Goal: Information Seeking & Learning: Learn about a topic

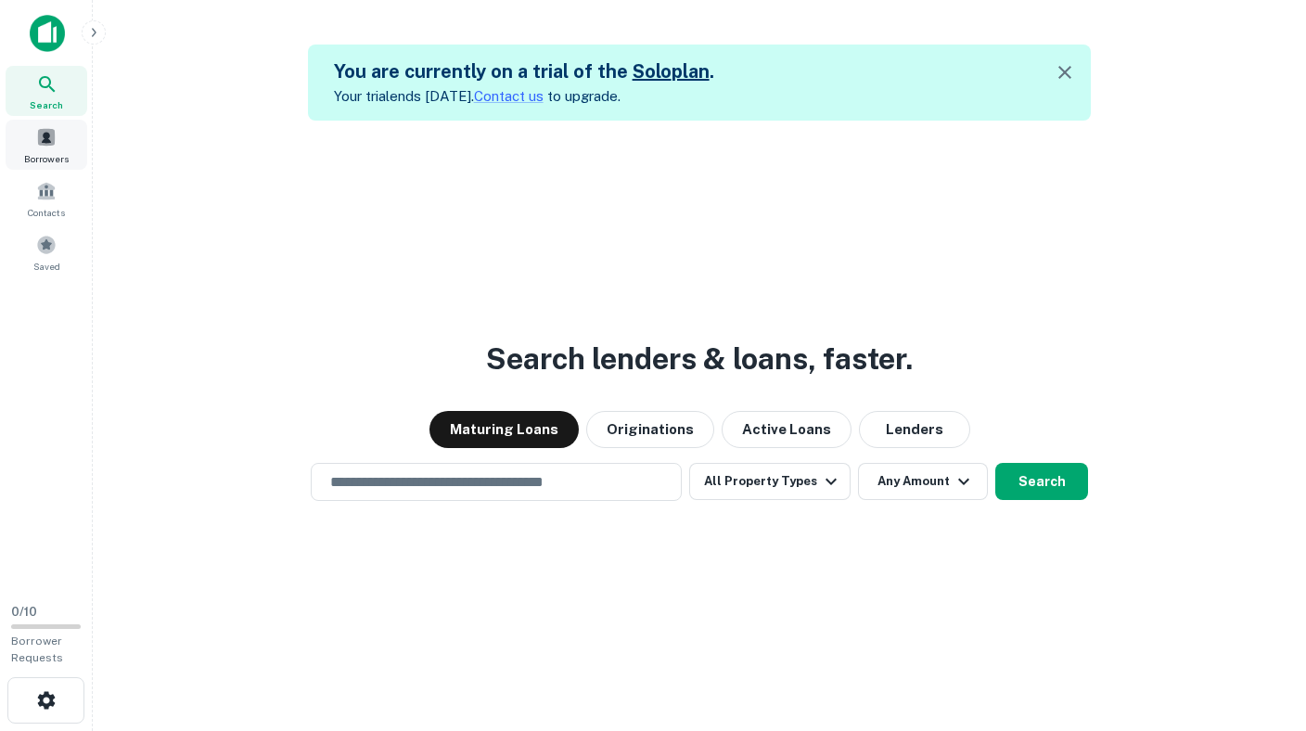
click at [53, 147] on div "Borrowers" at bounding box center [47, 145] width 82 height 50
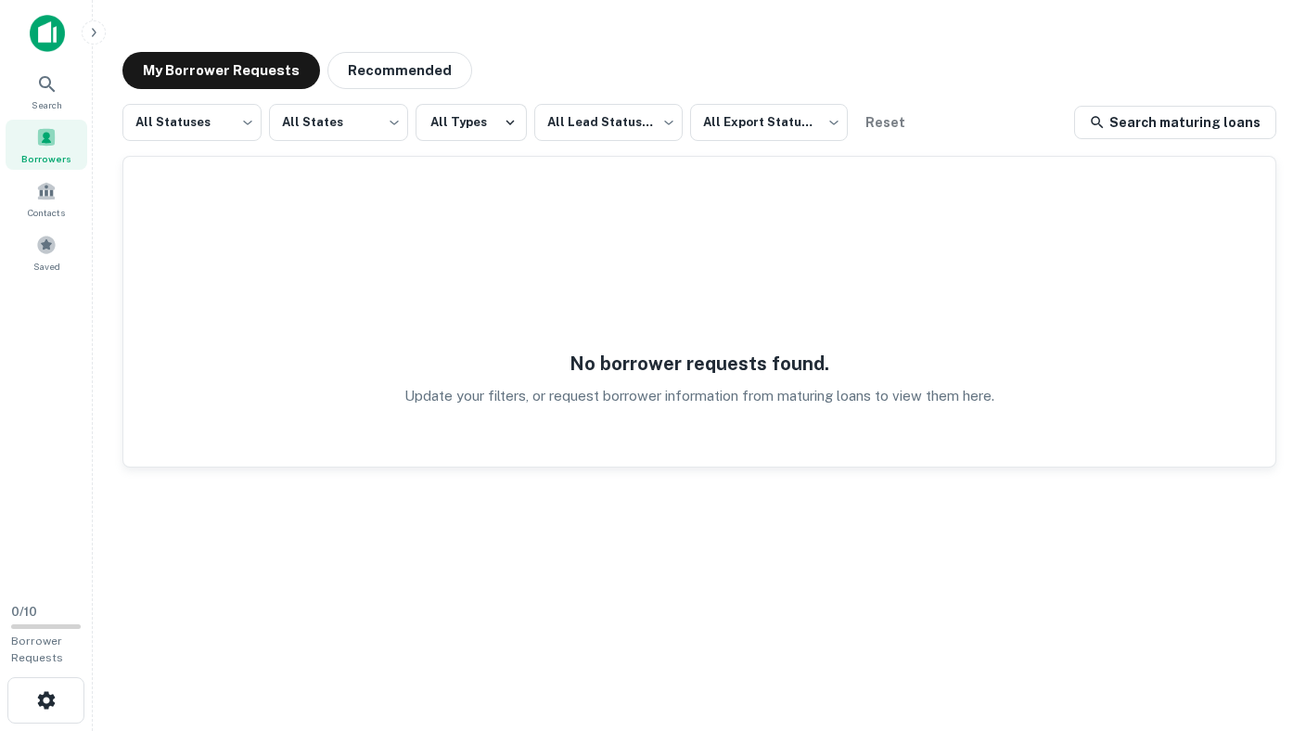
click at [39, 36] on img at bounding box center [47, 33] width 35 height 37
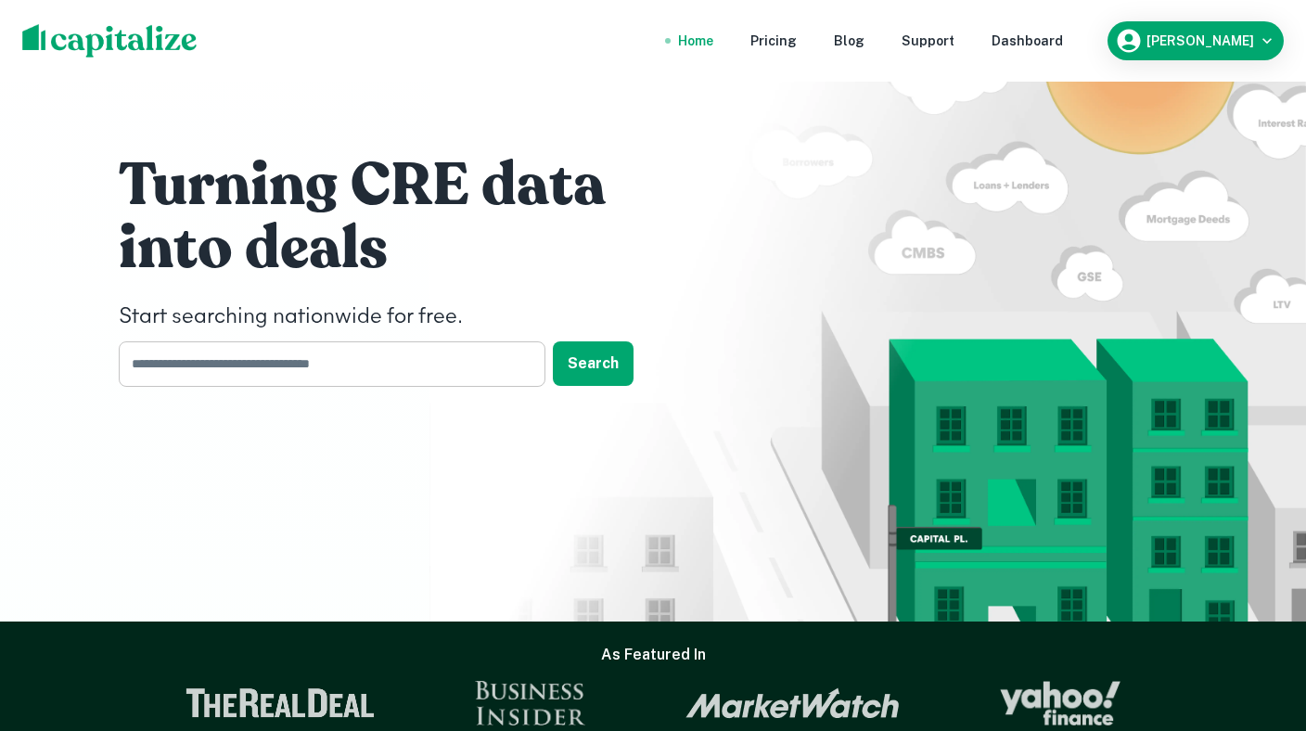
click at [437, 356] on input "text" at bounding box center [326, 363] width 414 height 45
type input "**********"
click at [613, 358] on button "Search" at bounding box center [593, 363] width 81 height 45
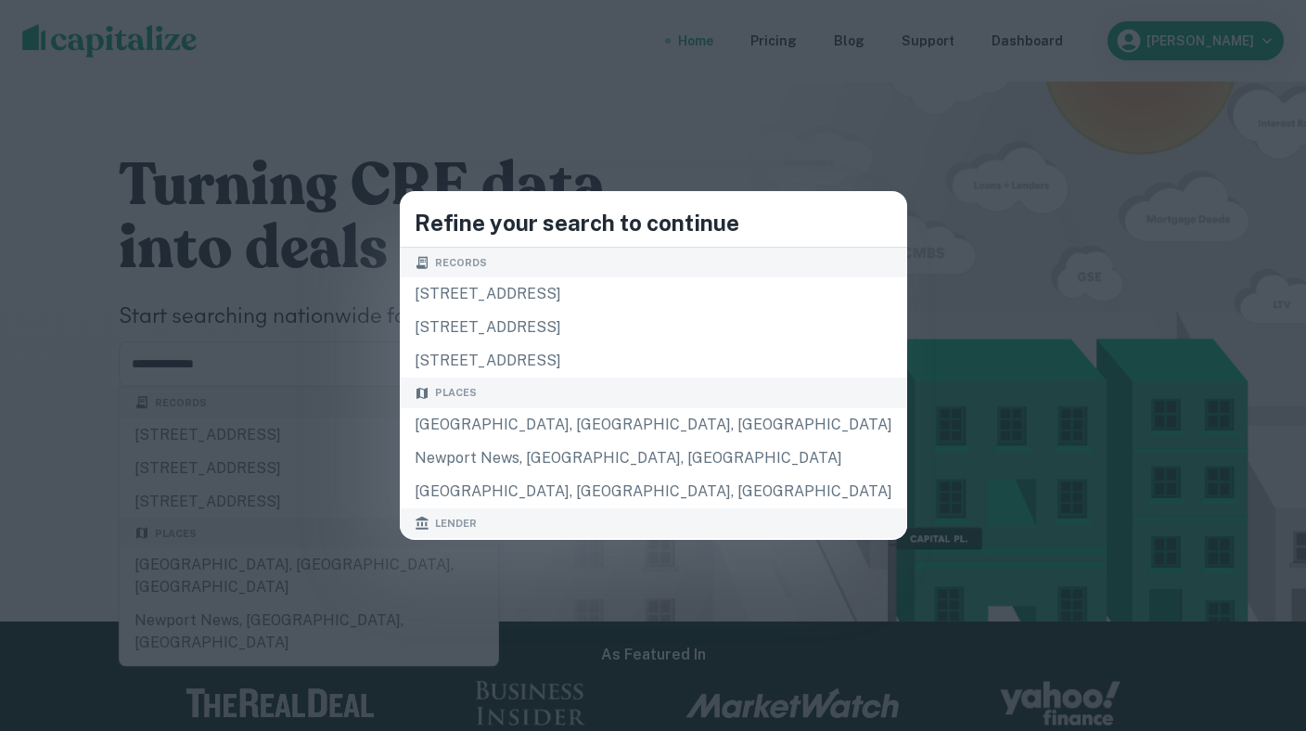
click at [587, 86] on div "Refine your search to continue Records 3300 newport blvd, newport beach, ca, 92…" at bounding box center [653, 365] width 1306 height 731
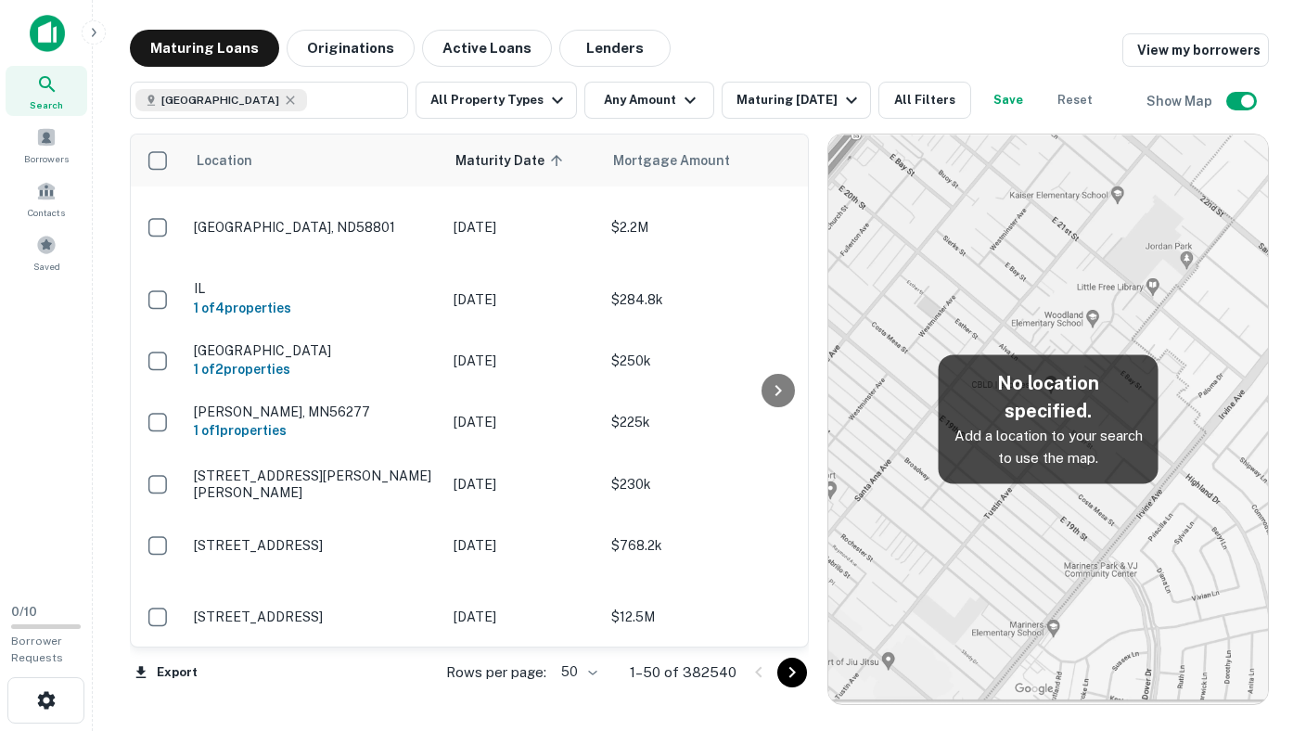
click at [868, 403] on img at bounding box center [1048, 418] width 440 height 569
click at [991, 190] on img at bounding box center [1048, 418] width 440 height 569
click at [1035, 258] on img at bounding box center [1048, 418] width 440 height 569
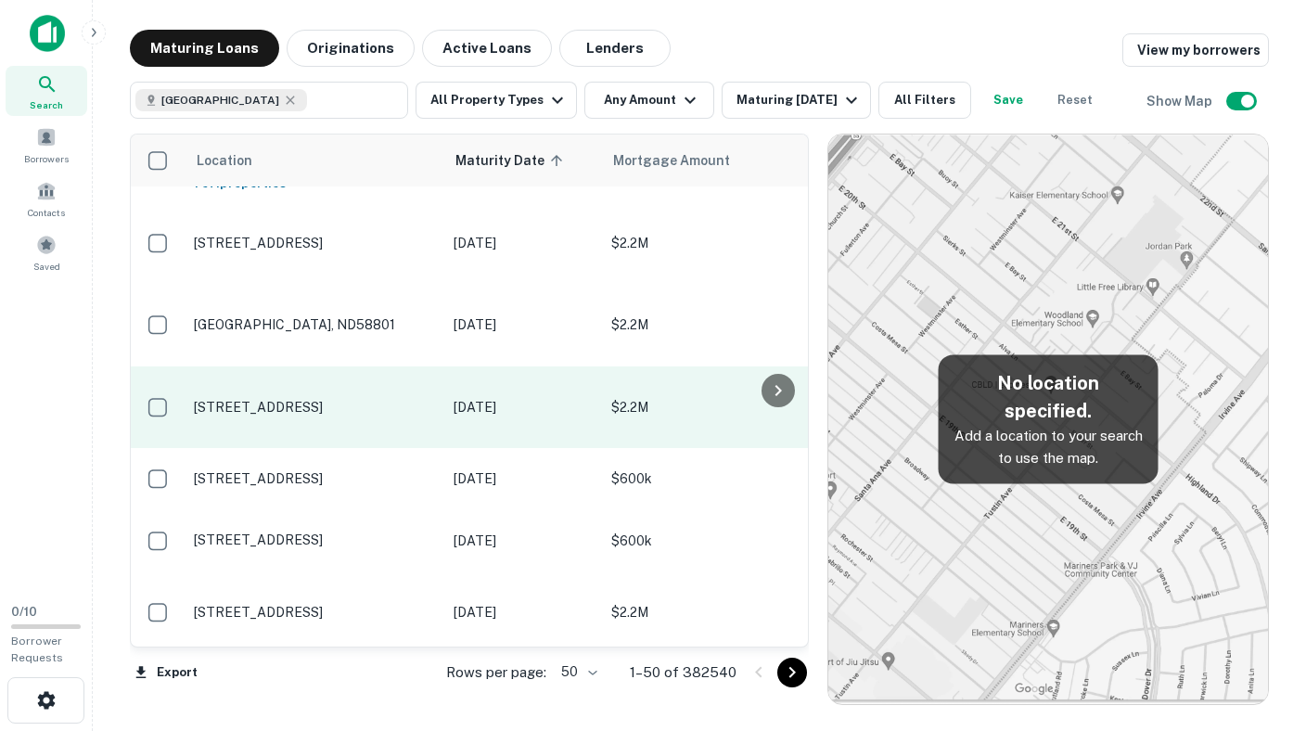
scroll to position [878, 0]
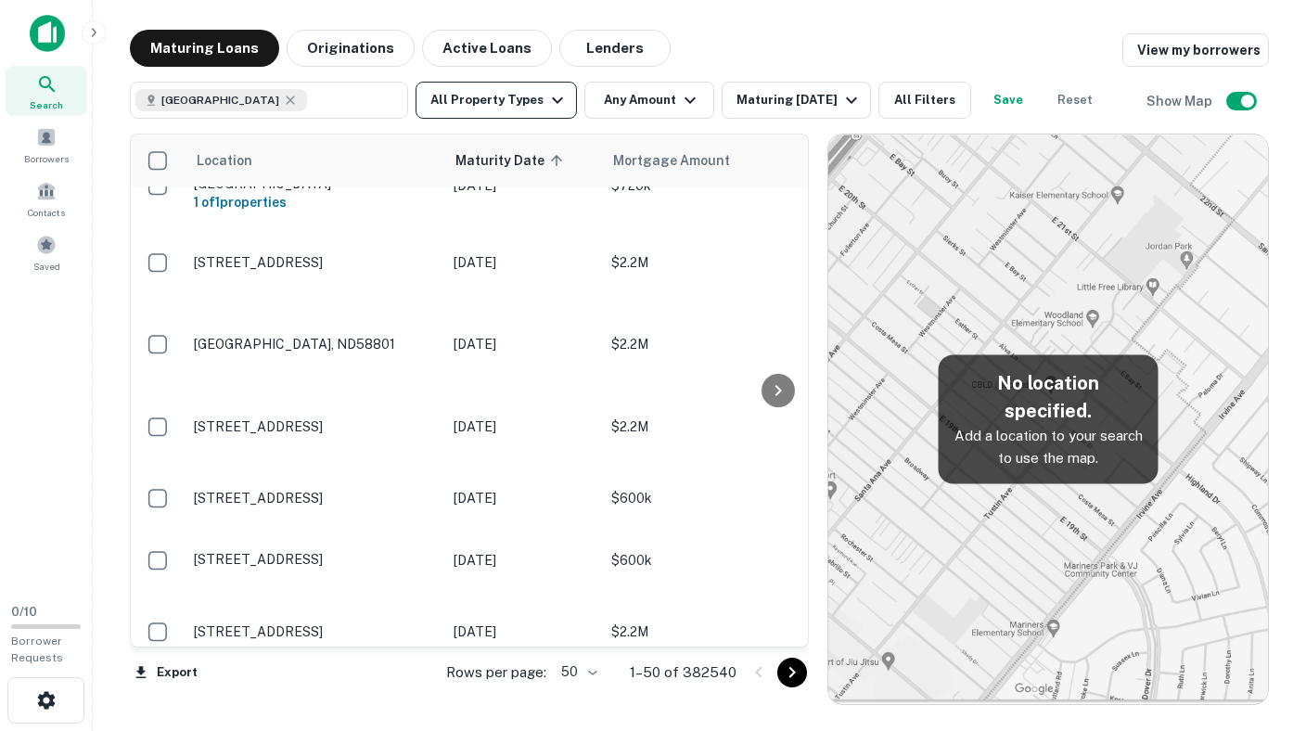
click at [452, 113] on button "All Property Types" at bounding box center [495, 100] width 161 height 37
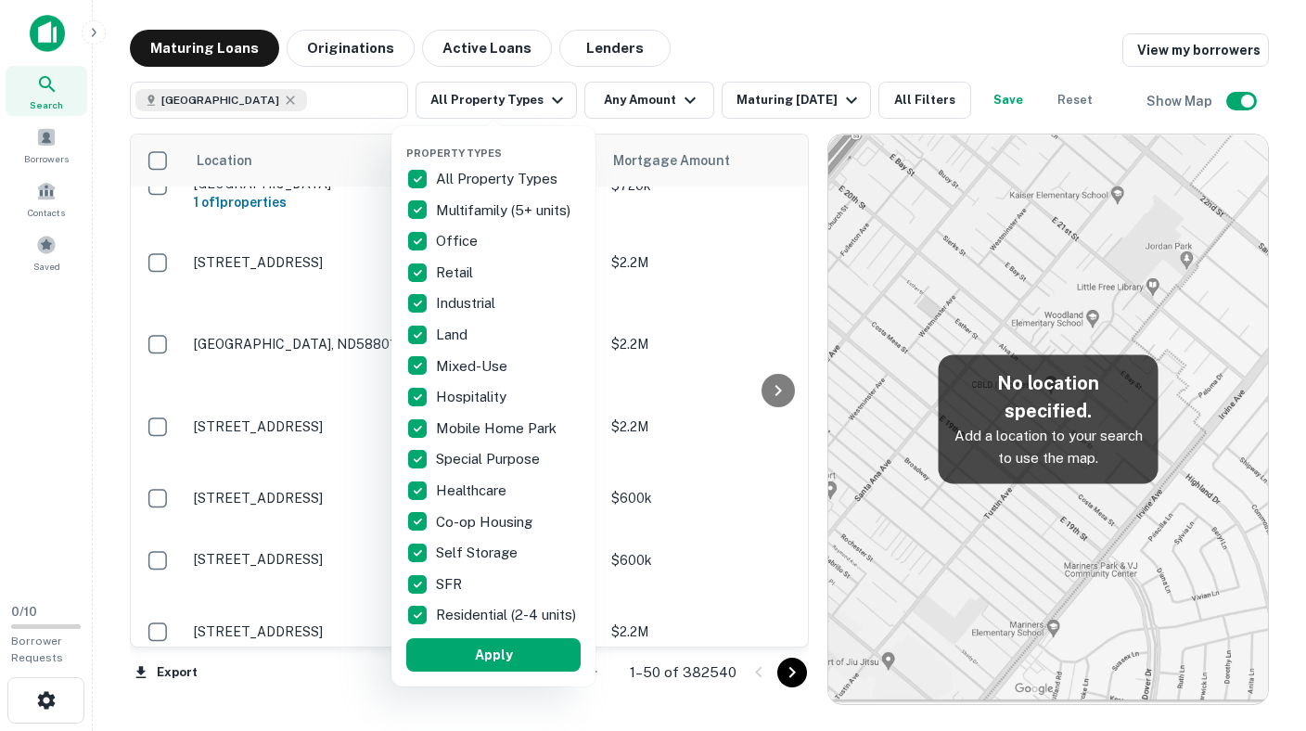
click at [733, 42] on div at bounding box center [653, 365] width 1306 height 731
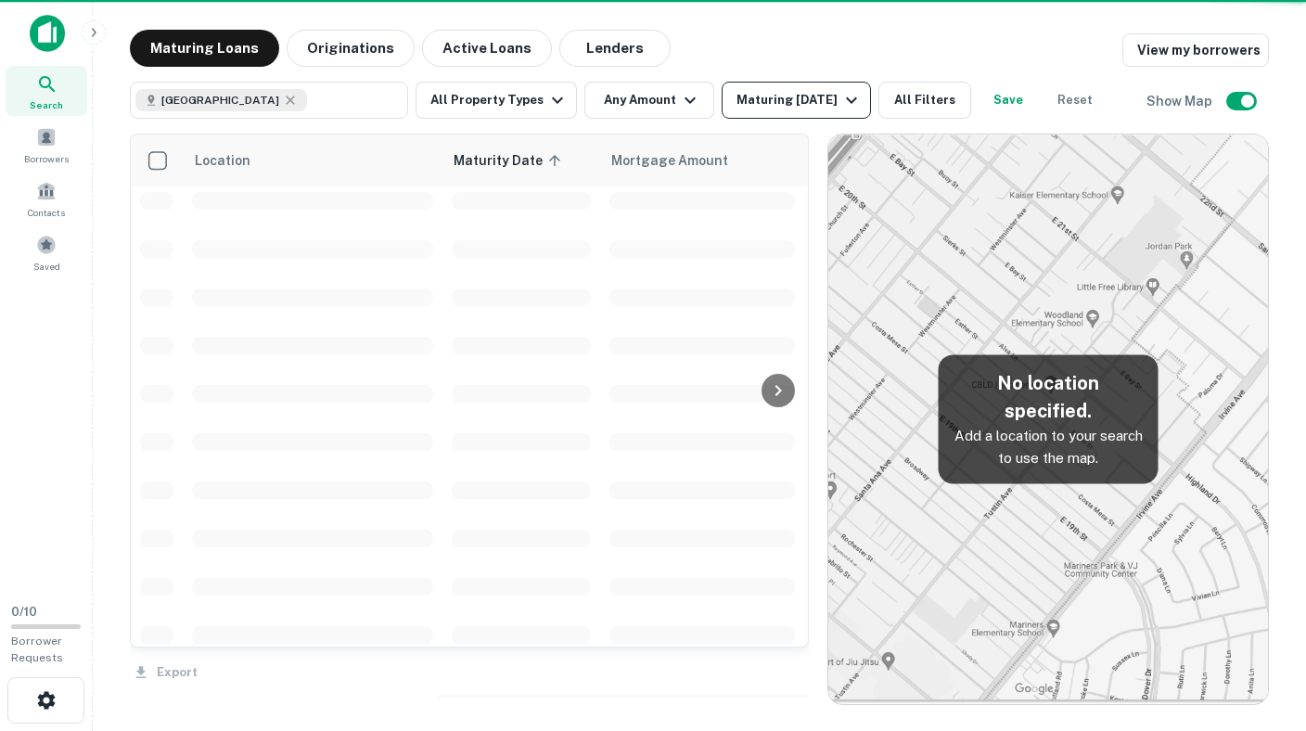
click at [840, 99] on icon "button" at bounding box center [851, 100] width 22 height 22
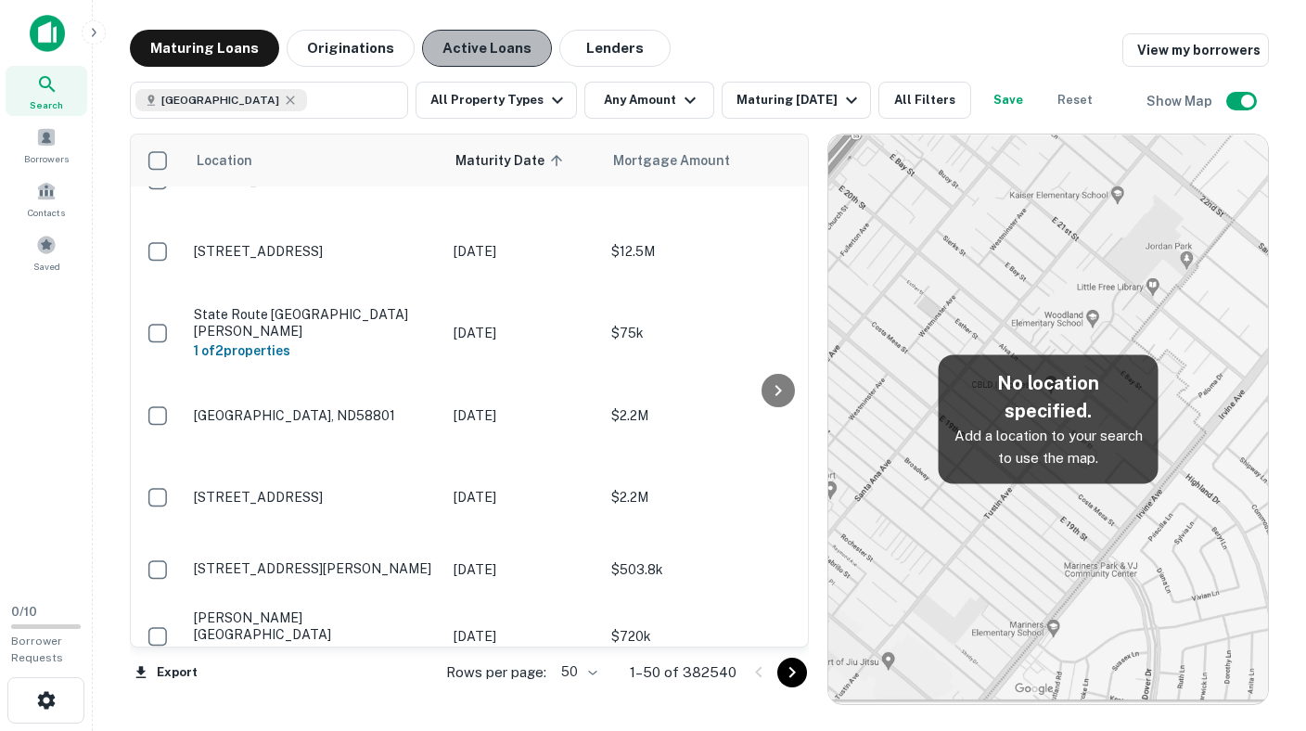
click at [460, 56] on button "Active Loans" at bounding box center [487, 48] width 130 height 37
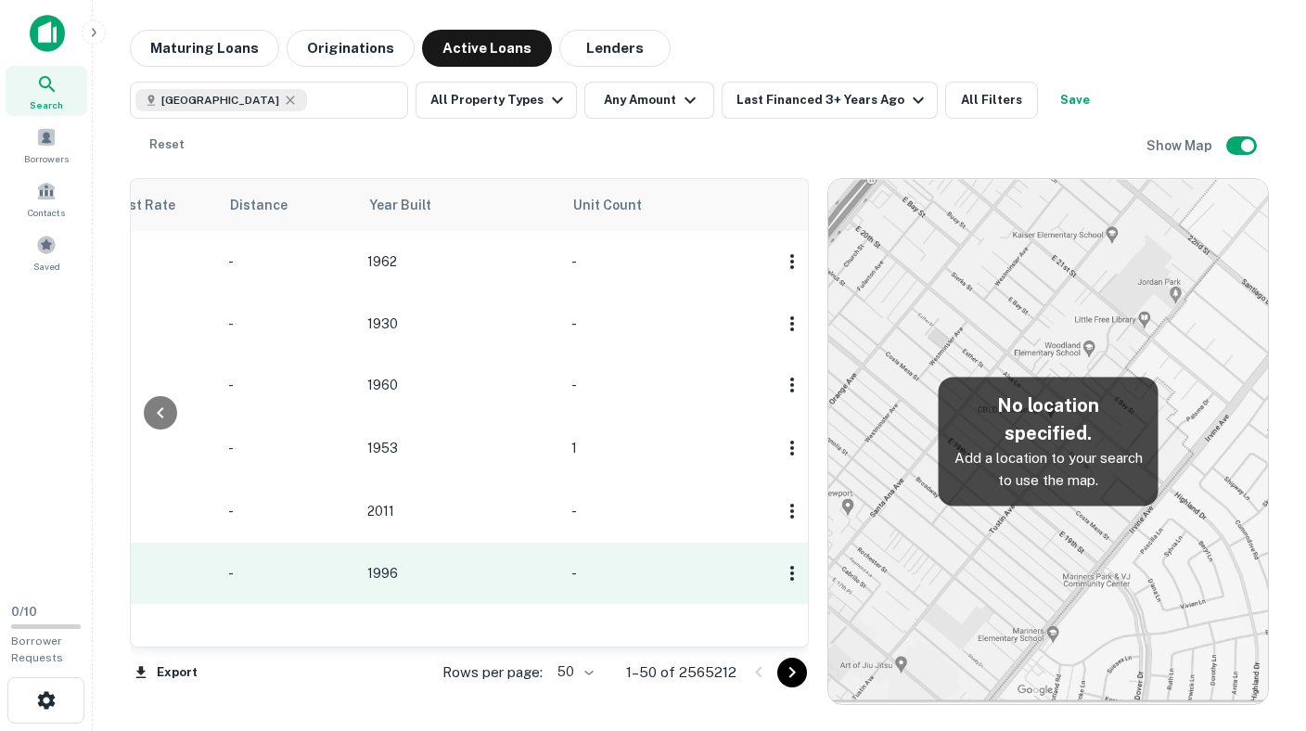
scroll to position [937, 2171]
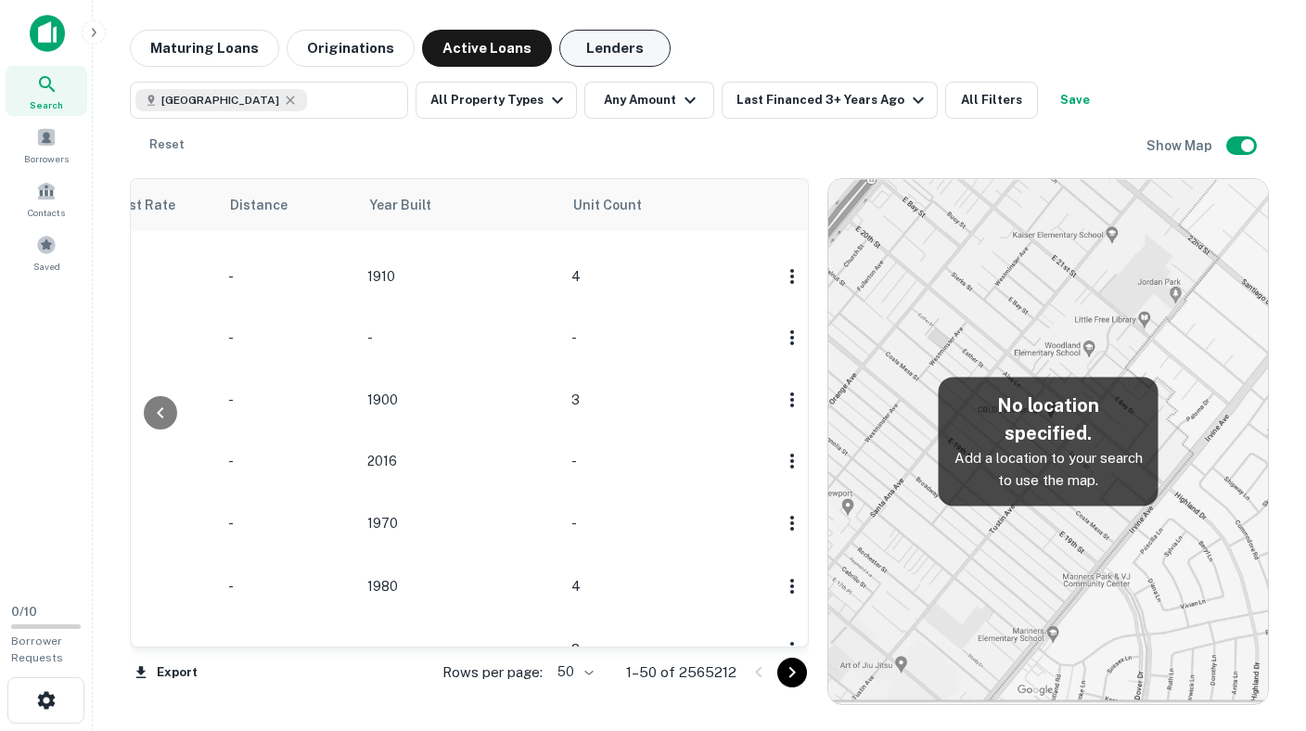
click at [591, 48] on button "Lenders" at bounding box center [614, 48] width 111 height 37
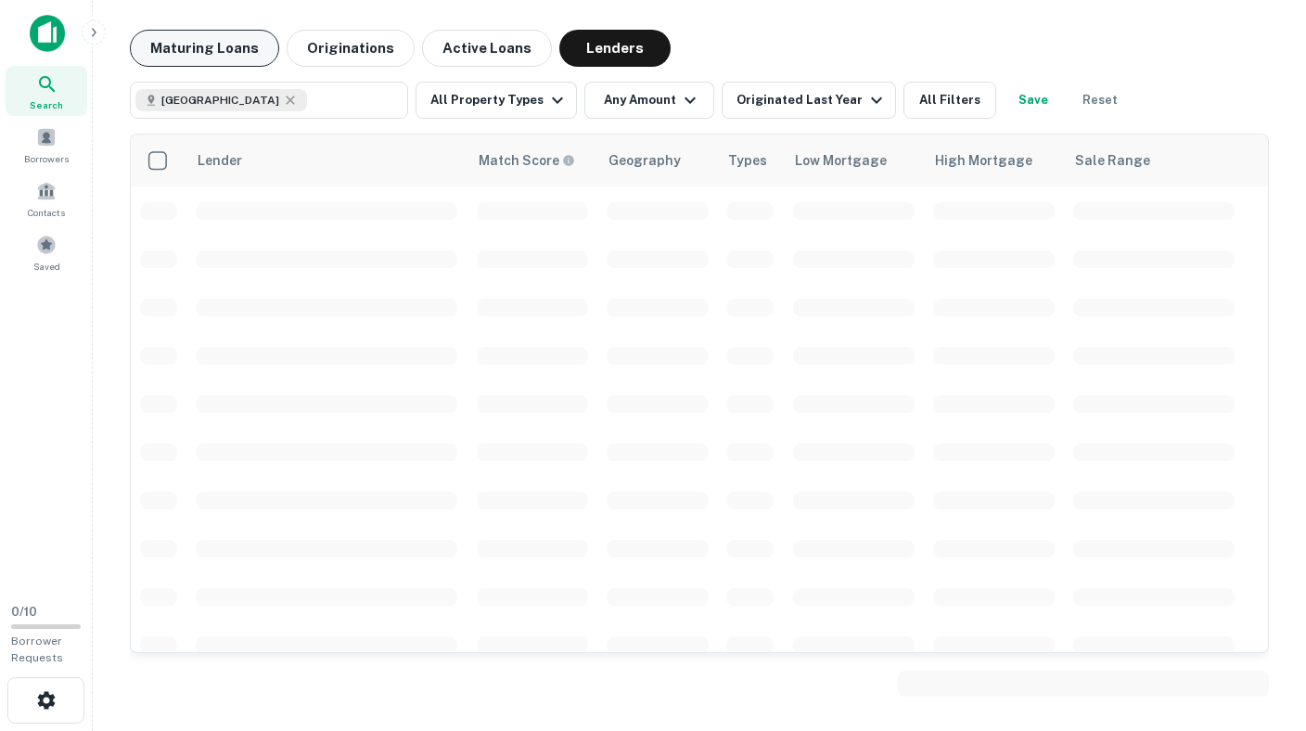
click at [239, 45] on button "Maturing Loans" at bounding box center [204, 48] width 149 height 37
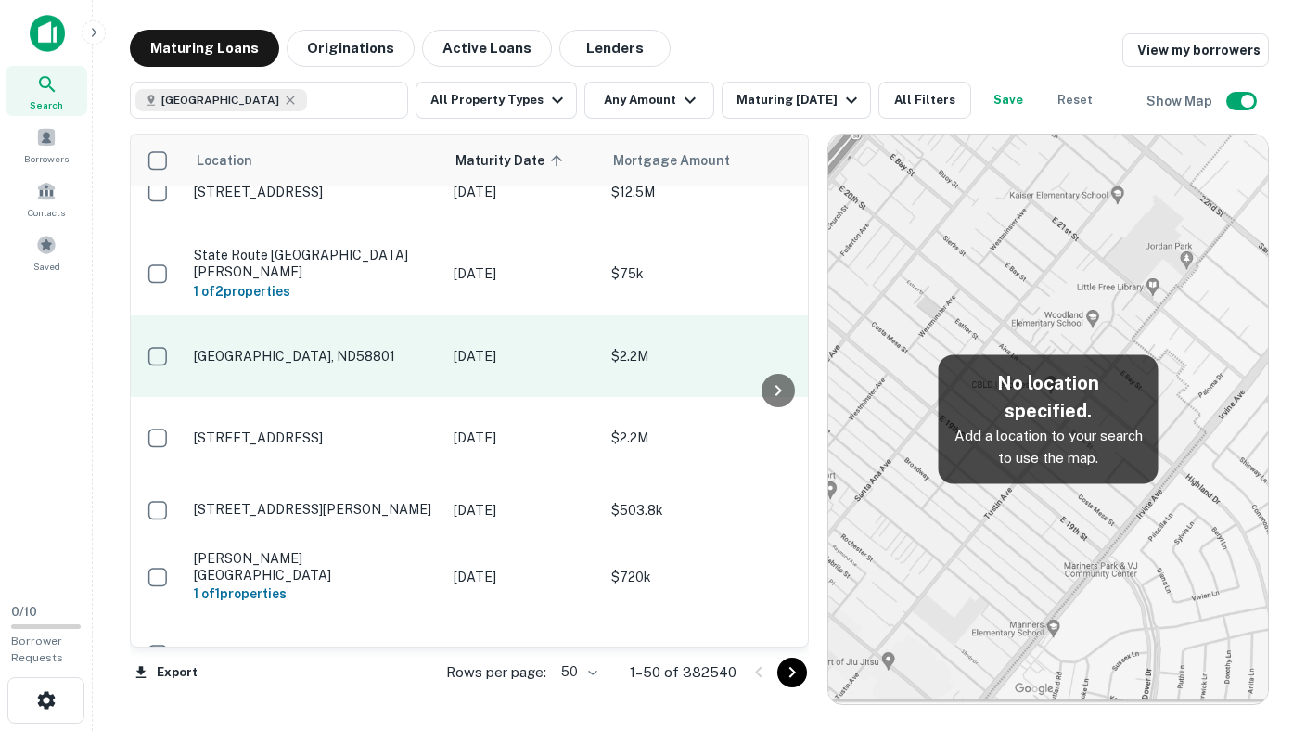
scroll to position [947, 0]
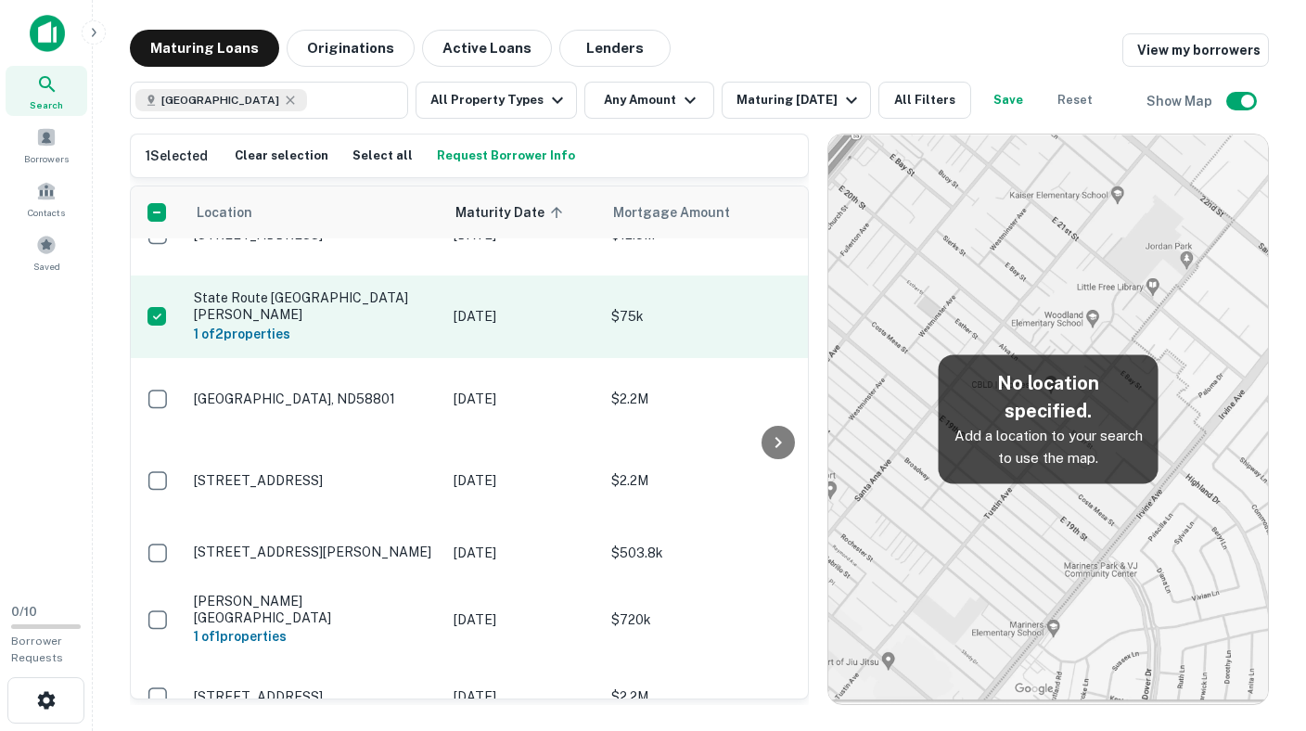
click at [366, 338] on td "State Route 88 Kinsman, OH44428 1 of 2 properties" at bounding box center [315, 316] width 260 height 82
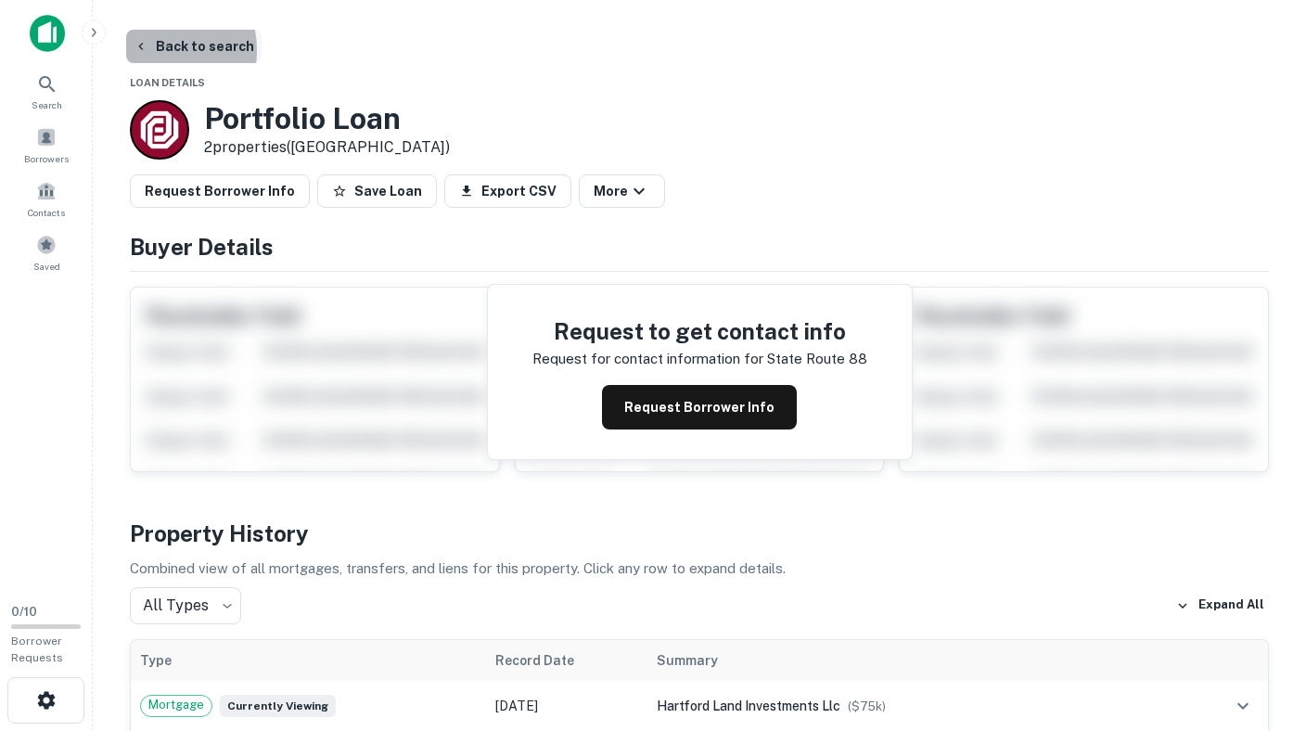
click at [148, 50] on button "Back to search" at bounding box center [193, 46] width 135 height 33
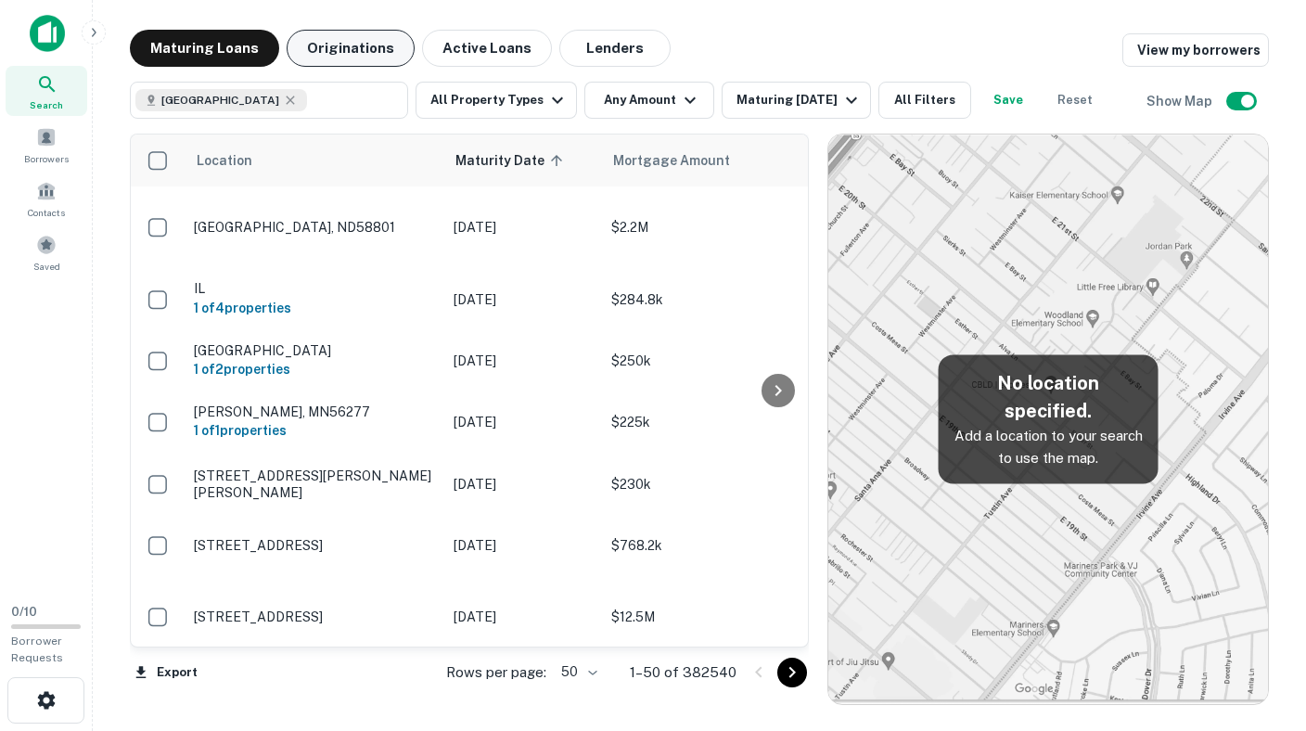
click at [353, 49] on button "Originations" at bounding box center [351, 48] width 128 height 37
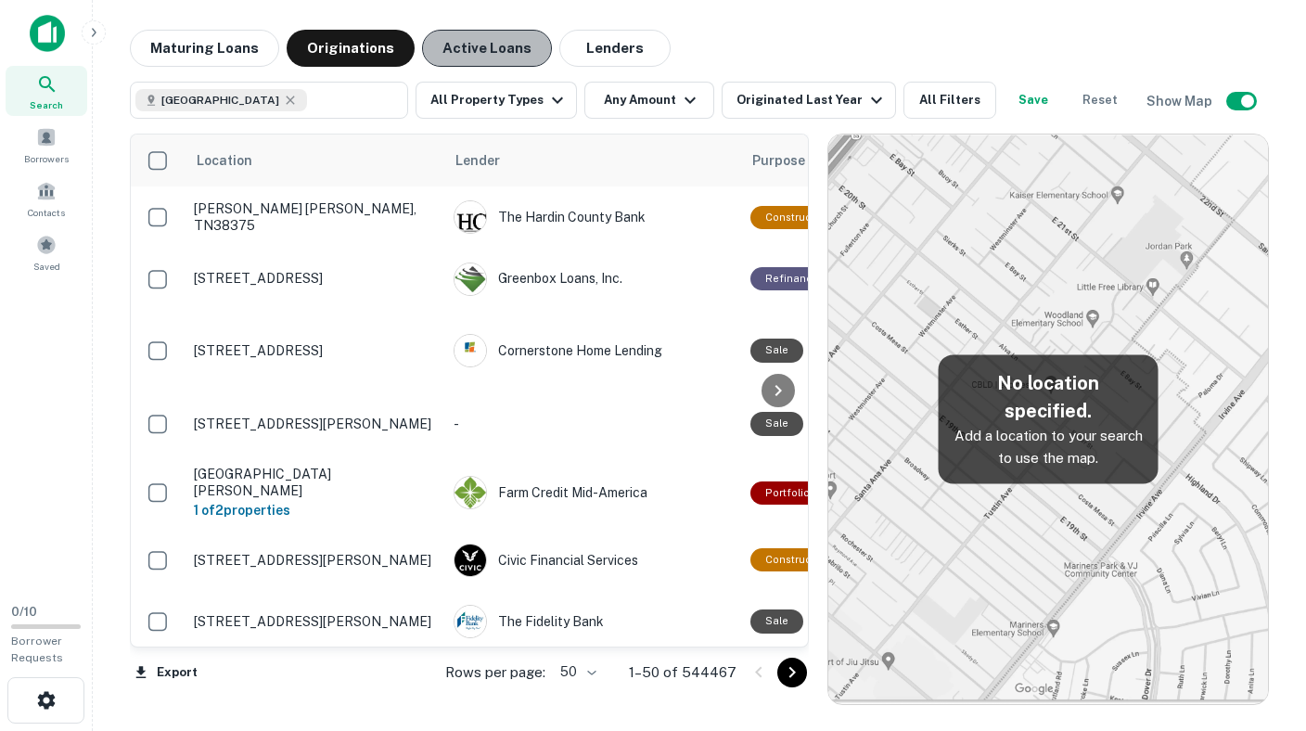
click at [477, 56] on button "Active Loans" at bounding box center [487, 48] width 130 height 37
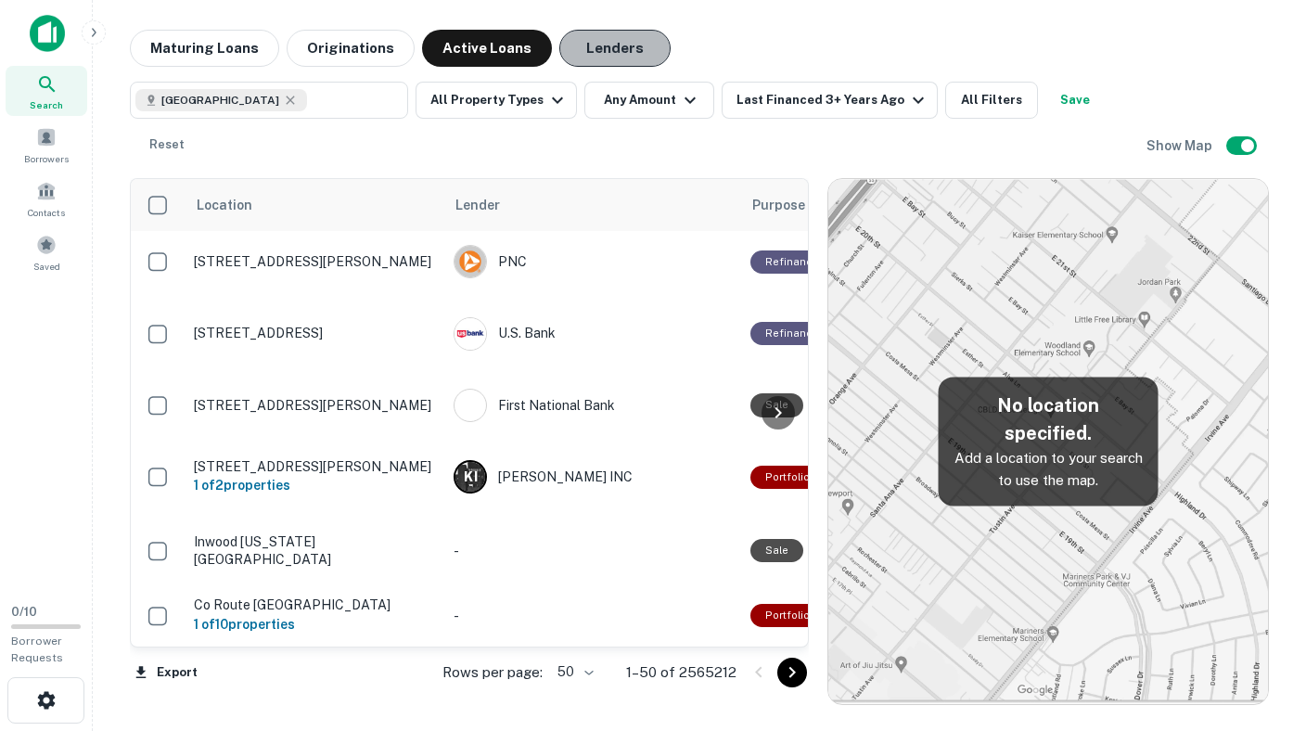
click at [623, 47] on button "Lenders" at bounding box center [614, 48] width 111 height 37
